Goal: Information Seeking & Learning: Check status

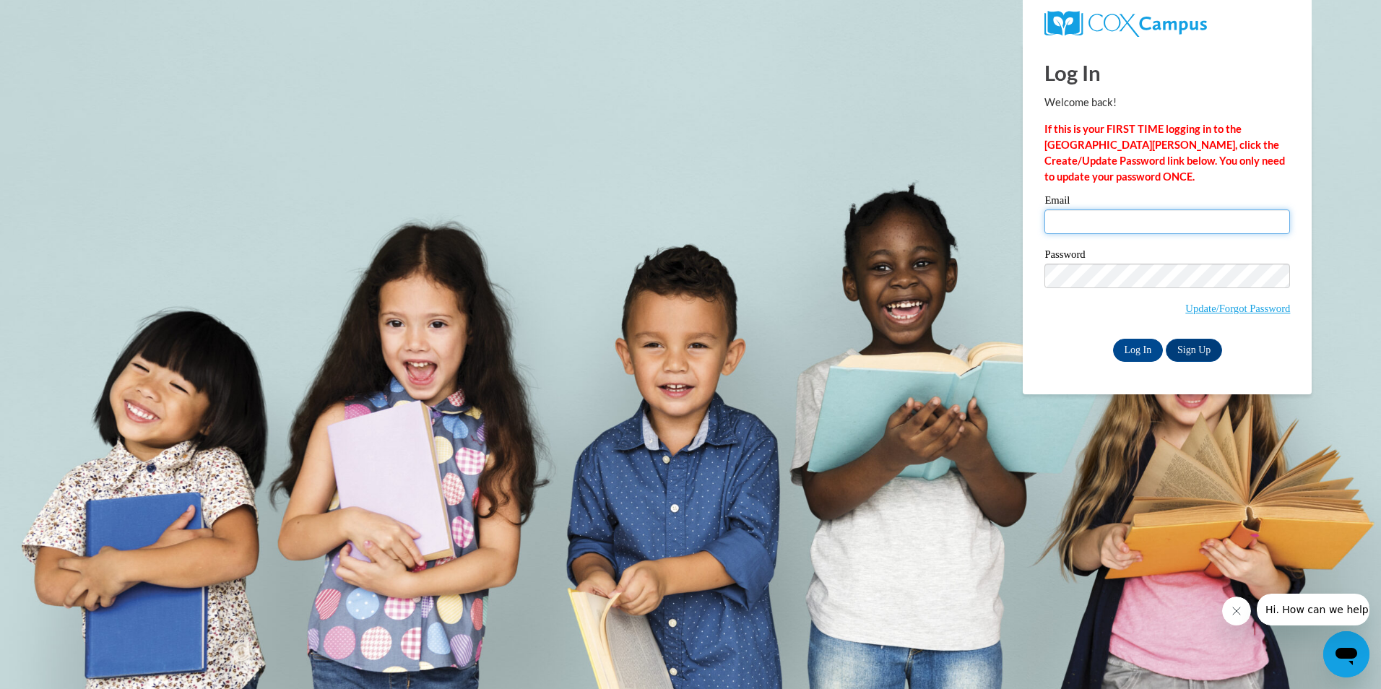
click at [1078, 222] on input "Email" at bounding box center [1167, 221] width 246 height 25
type input "bdcray1975@gmail.com"
click at [1131, 347] on input "Log In" at bounding box center [1138, 350] width 51 height 23
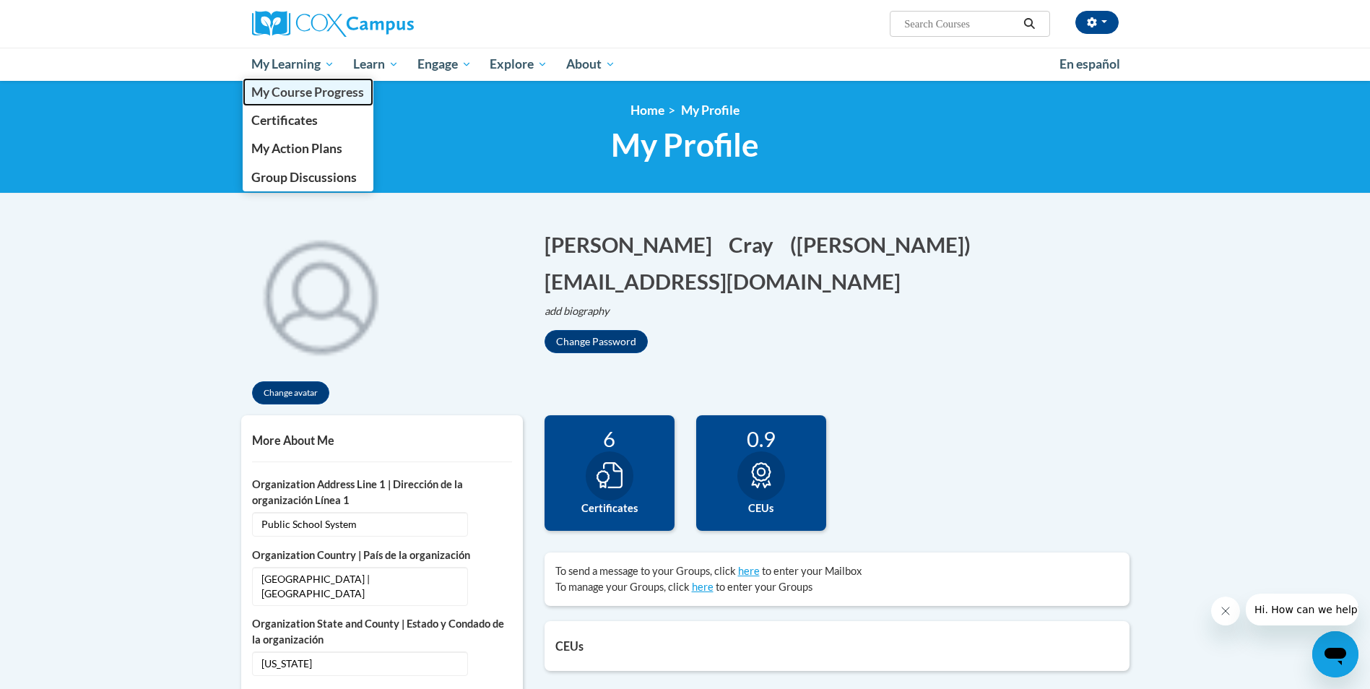
click at [297, 89] on span "My Course Progress" at bounding box center [307, 91] width 113 height 15
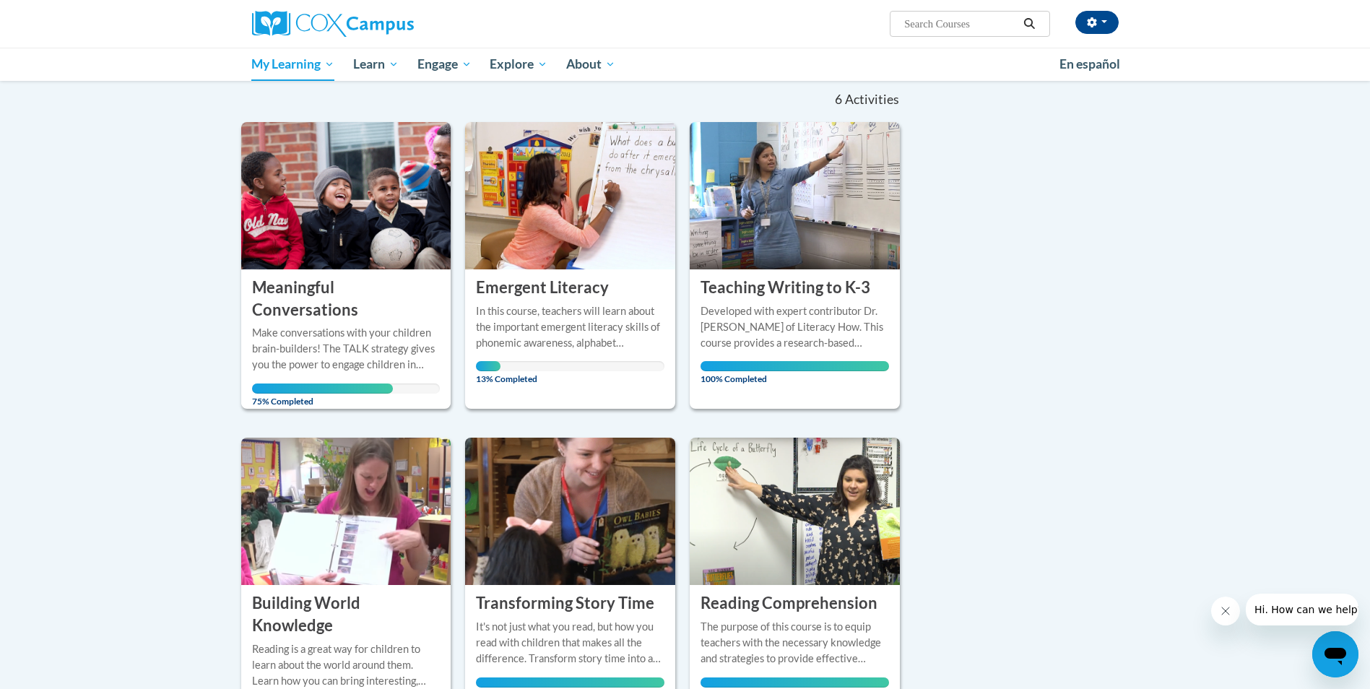
scroll to position [144, 0]
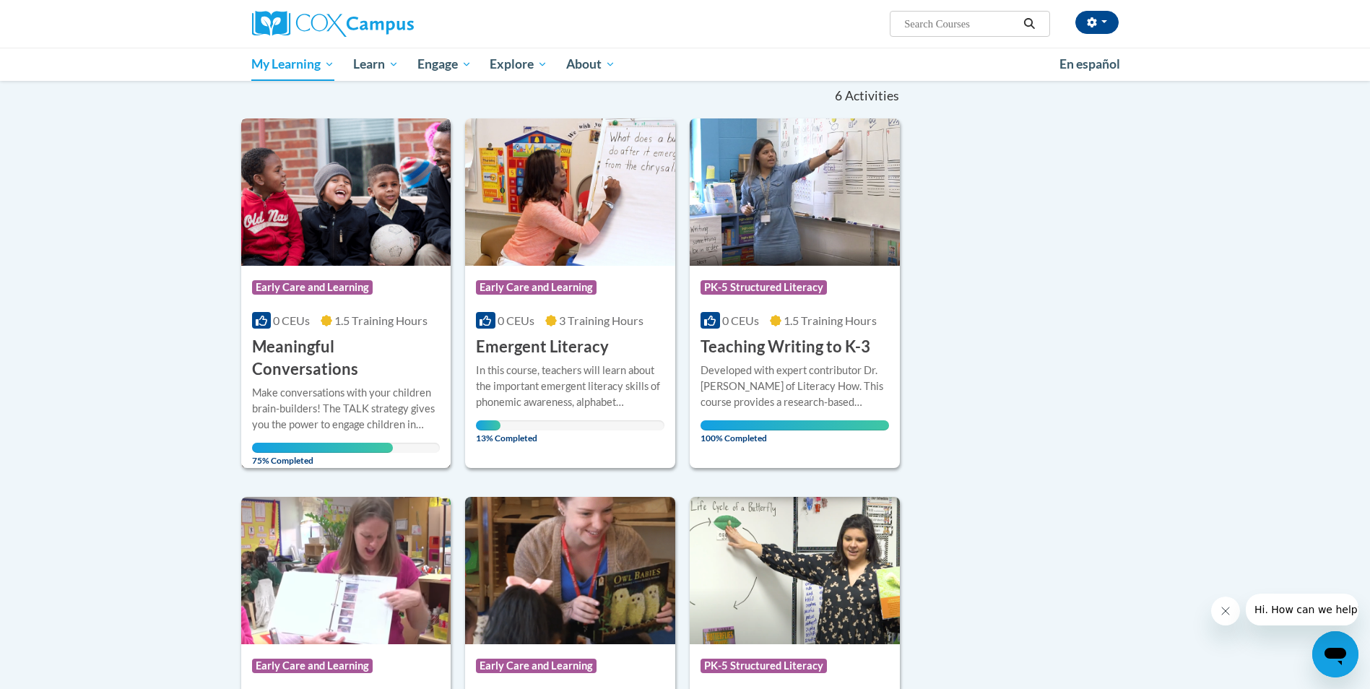
click at [297, 315] on span "0 CEUs" at bounding box center [291, 320] width 37 height 14
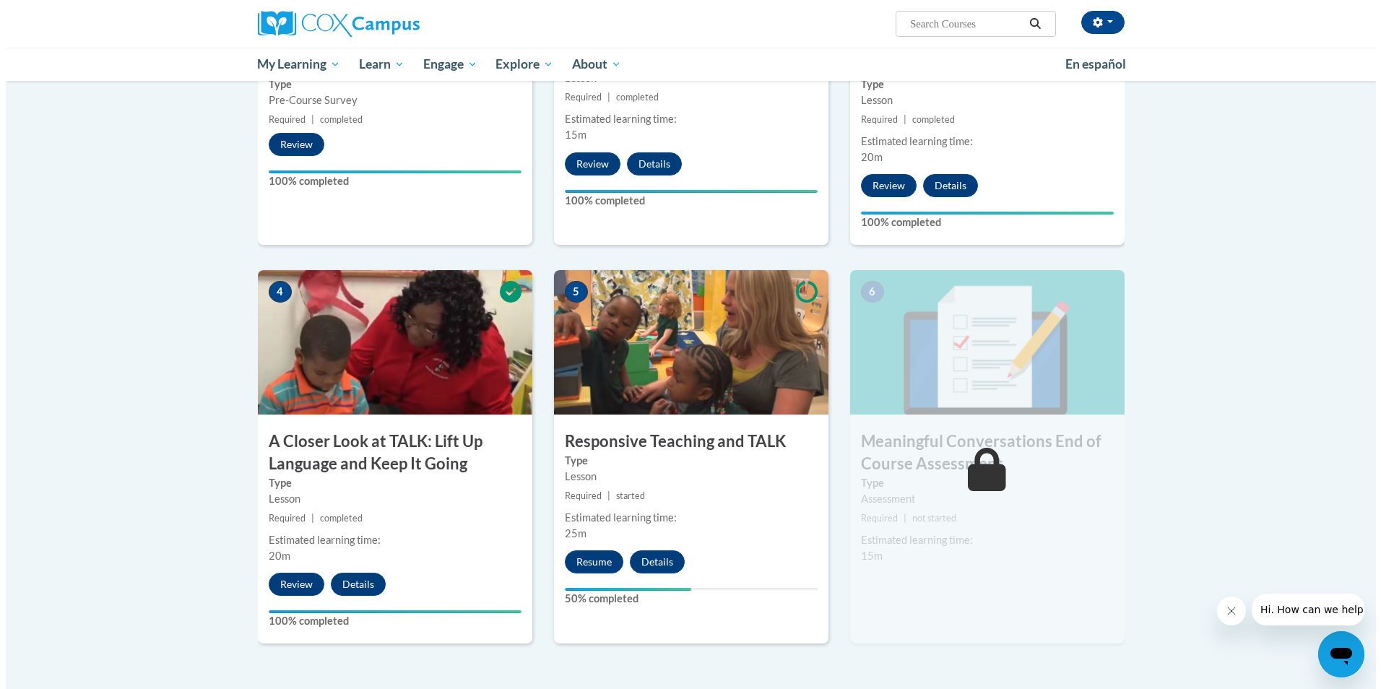
scroll to position [578, 0]
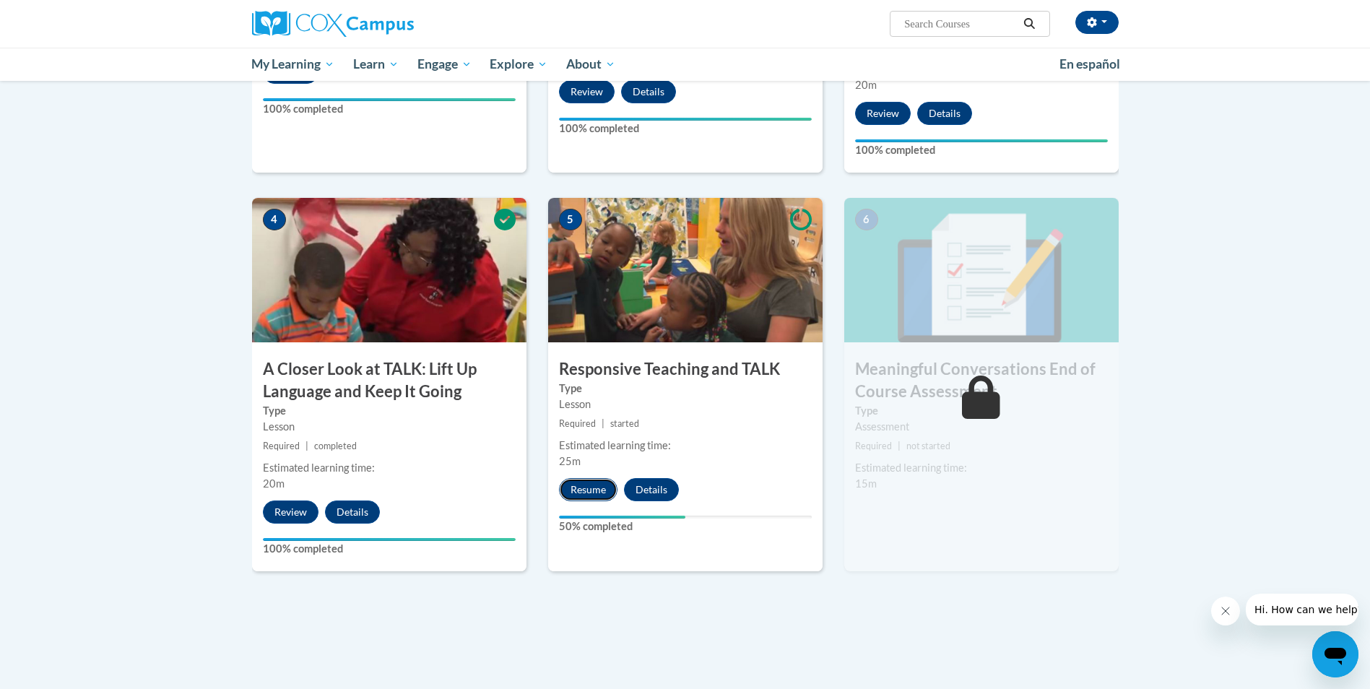
click at [573, 487] on button "Resume" at bounding box center [588, 489] width 58 height 23
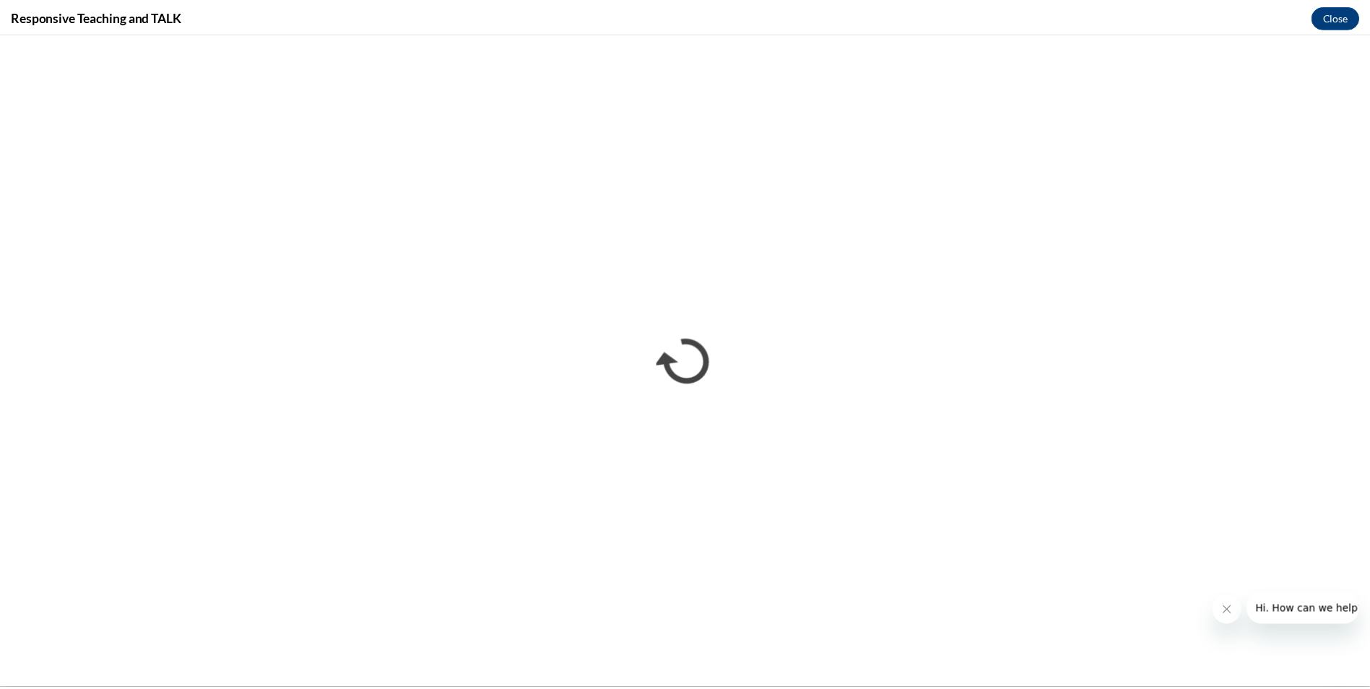
scroll to position [0, 0]
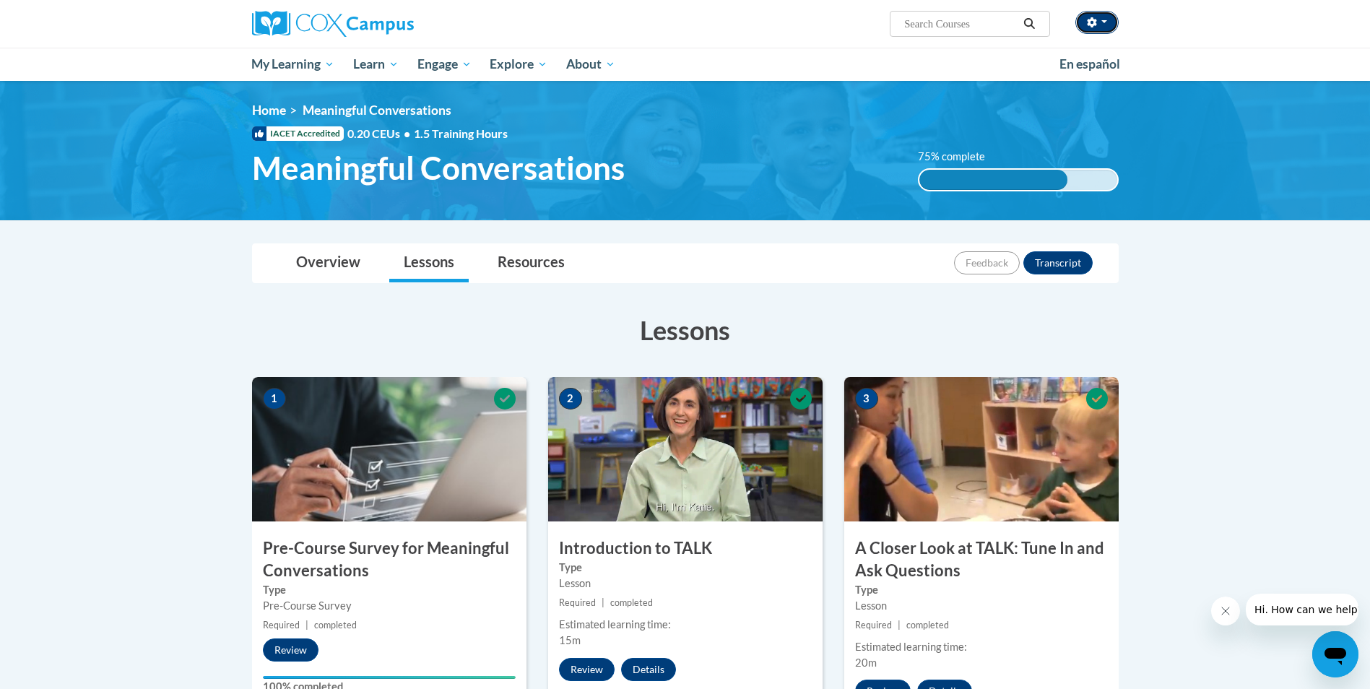
click at [1107, 27] on button "button" at bounding box center [1096, 22] width 43 height 23
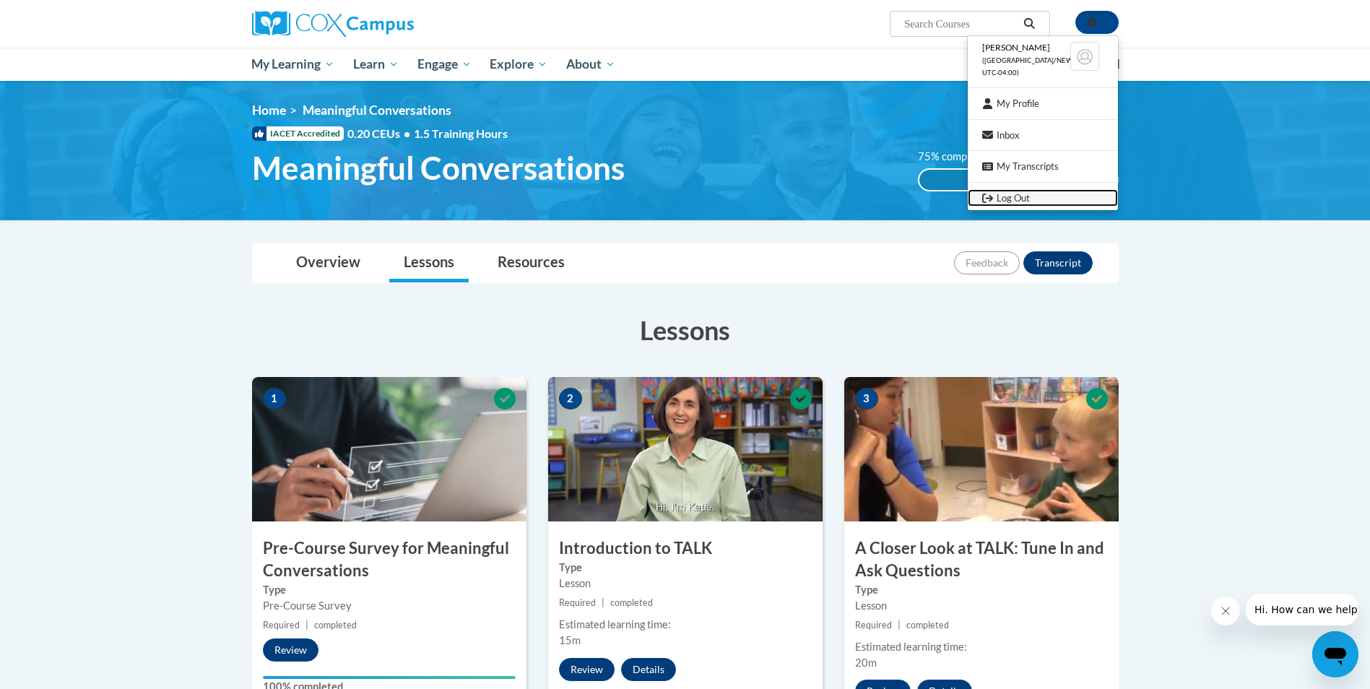
click at [1004, 199] on link "Log Out" at bounding box center [1043, 198] width 150 height 18
